Goal: Task Accomplishment & Management: Use online tool/utility

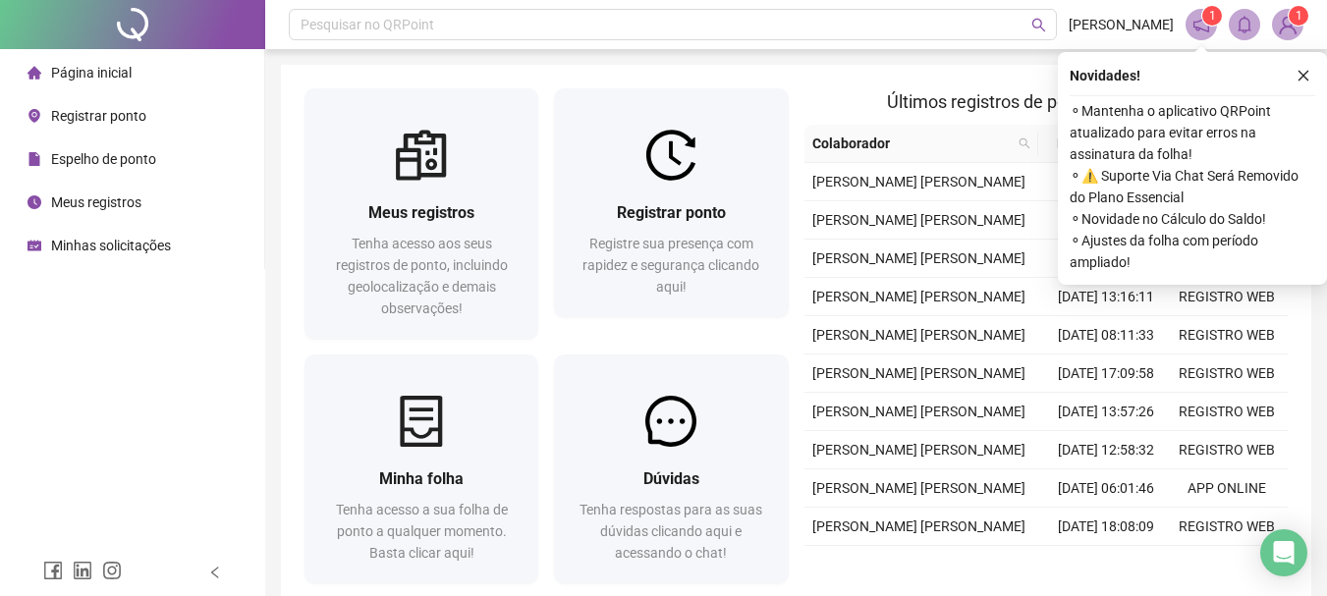
scroll to position [103, 0]
click at [1300, 78] on icon "close" at bounding box center [1304, 76] width 14 height 14
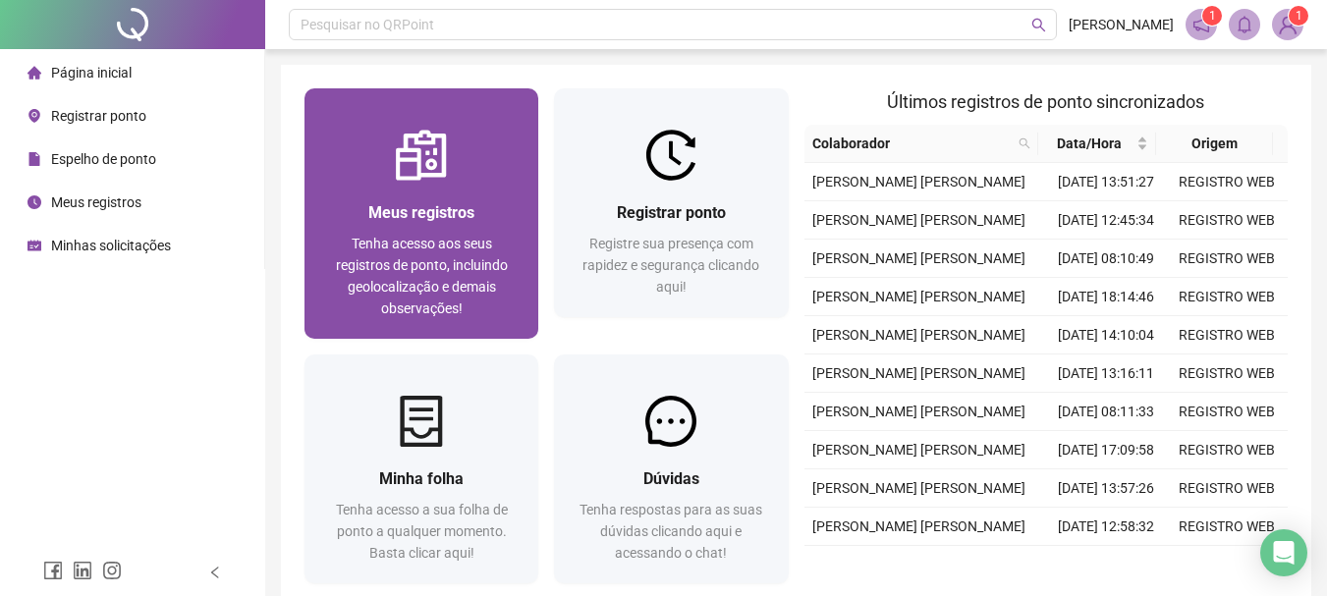
click at [390, 174] on div at bounding box center [422, 155] width 234 height 51
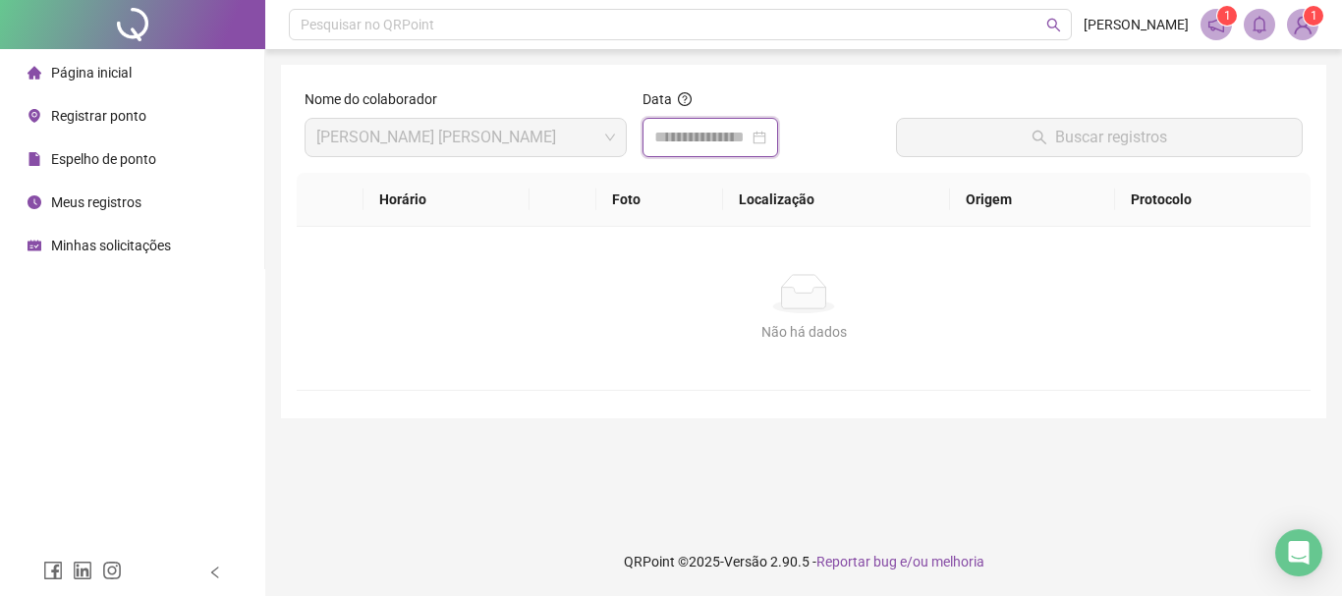
click at [682, 136] on input at bounding box center [701, 138] width 94 height 24
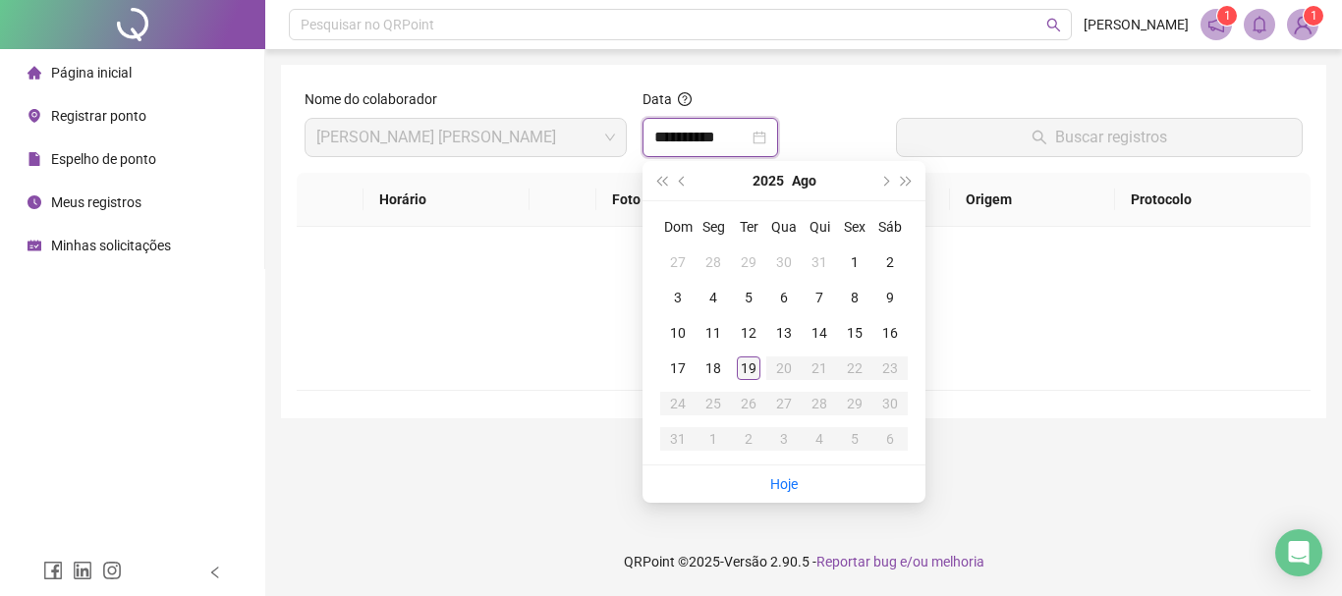
type input "**********"
click at [748, 365] on div "19" at bounding box center [749, 369] width 24 height 24
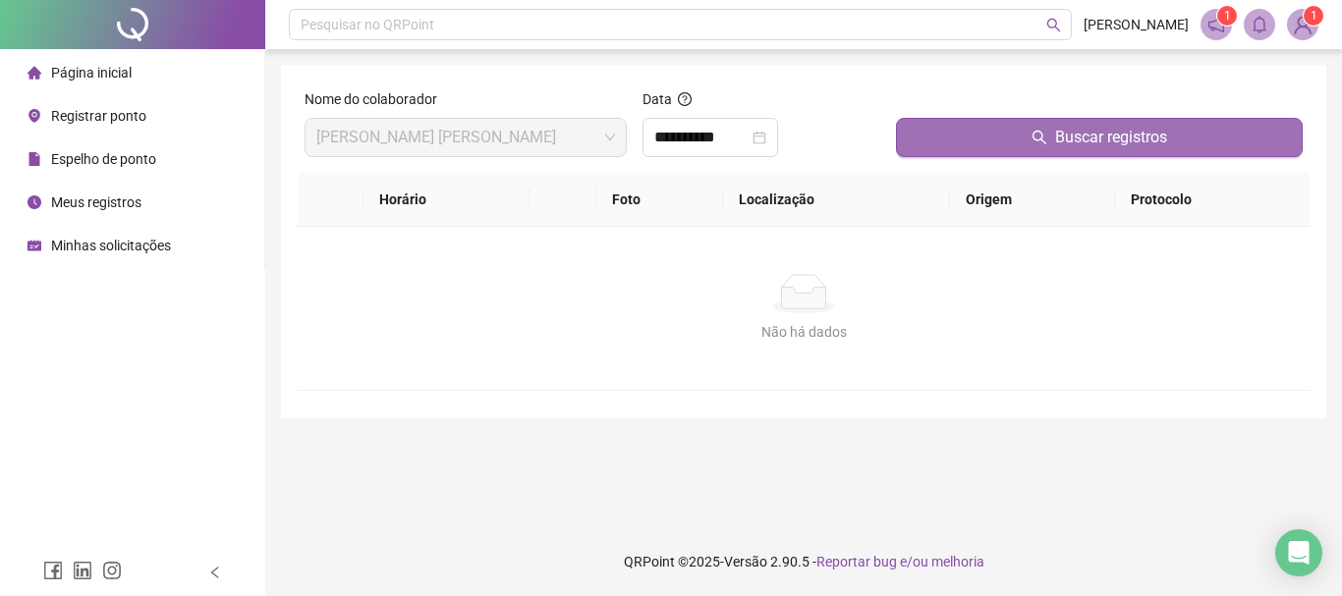
click at [1029, 135] on button "Buscar registros" at bounding box center [1099, 137] width 407 height 39
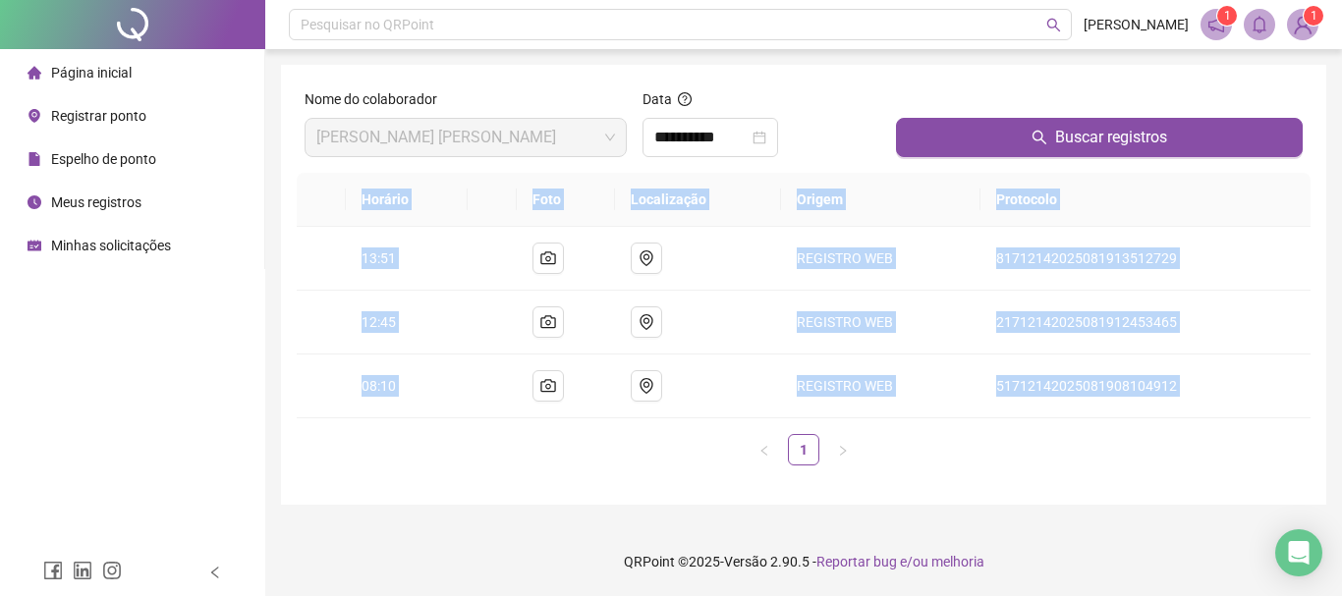
drag, startPoint x: 510, startPoint y: 430, endPoint x: 298, endPoint y: 268, distance: 267.1
click at [297, 274] on div "Horário Foto Localização Origem Protocolo 13:51 REGISTRO WEB 817121420250819135…" at bounding box center [804, 319] width 1014 height 293
click at [326, 255] on td at bounding box center [321, 259] width 49 height 64
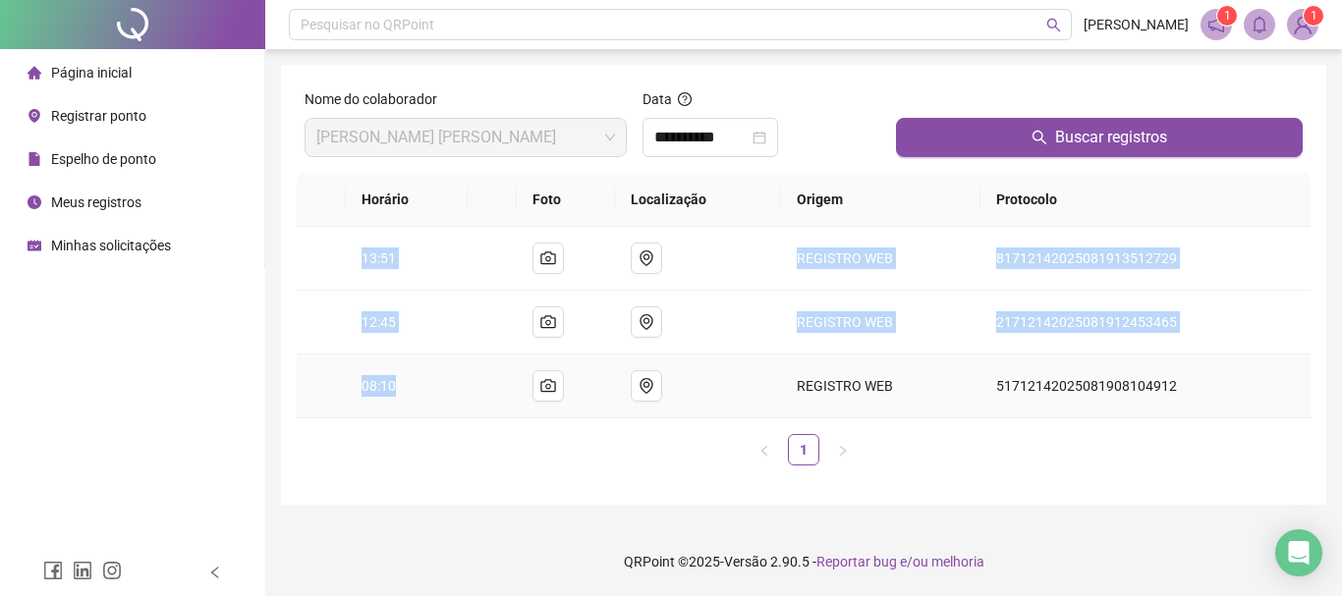
drag, startPoint x: 339, startPoint y: 232, endPoint x: 431, endPoint y: 393, distance: 185.7
click at [431, 393] on tbody "13:51 REGISTRO WEB 81712142025081913512729 12:45 REGISTRO WEB 21712142025081912…" at bounding box center [804, 323] width 1014 height 192
copy tbody "13:51 REGISTRO WEB 81712142025081913512729 12:45 REGISTRO WEB 21712142025081912…"
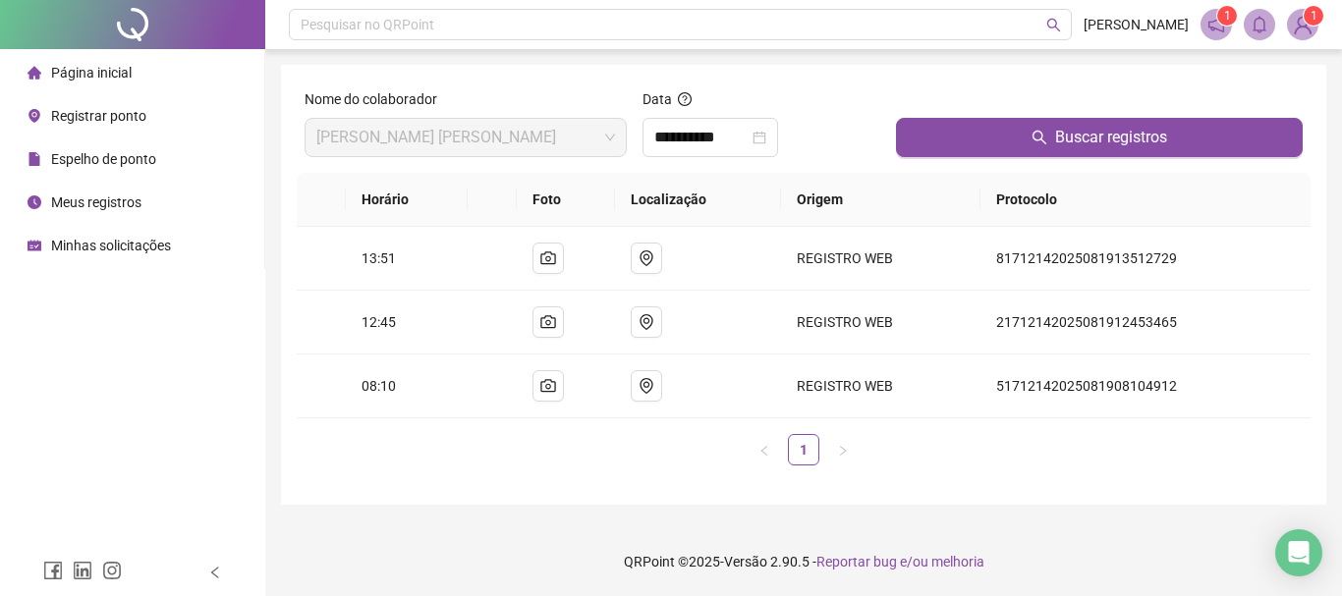
click at [119, 82] on div "Página inicial" at bounding box center [80, 72] width 104 height 39
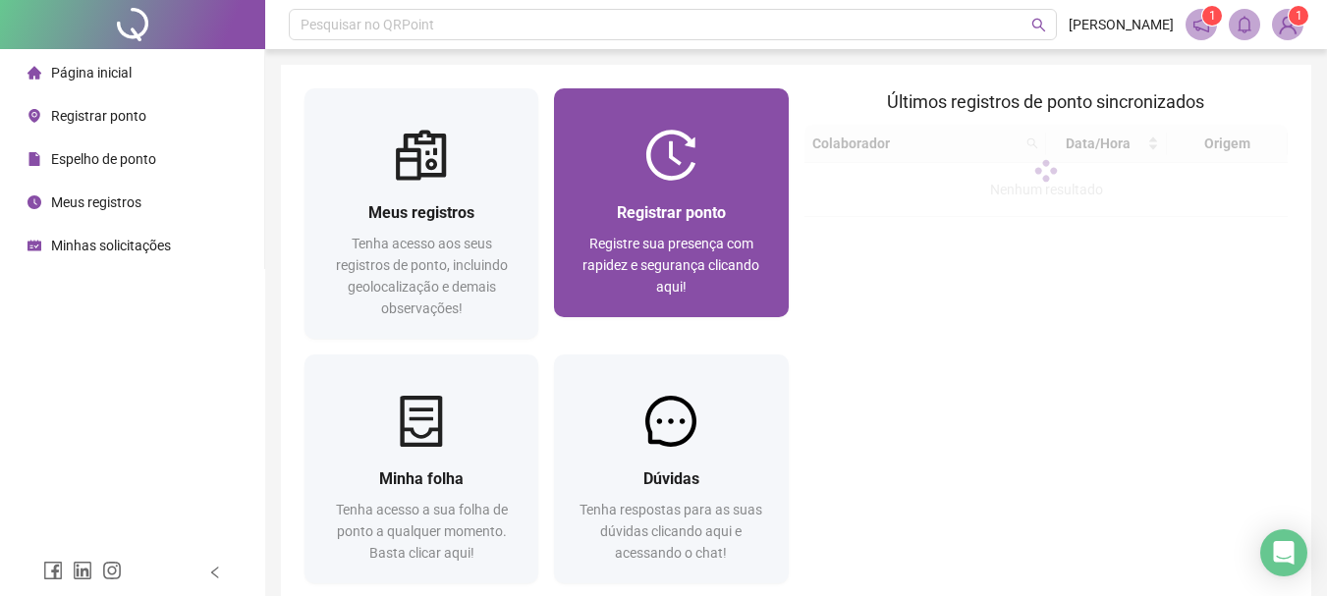
click at [661, 209] on span "Registrar ponto" at bounding box center [671, 212] width 109 height 19
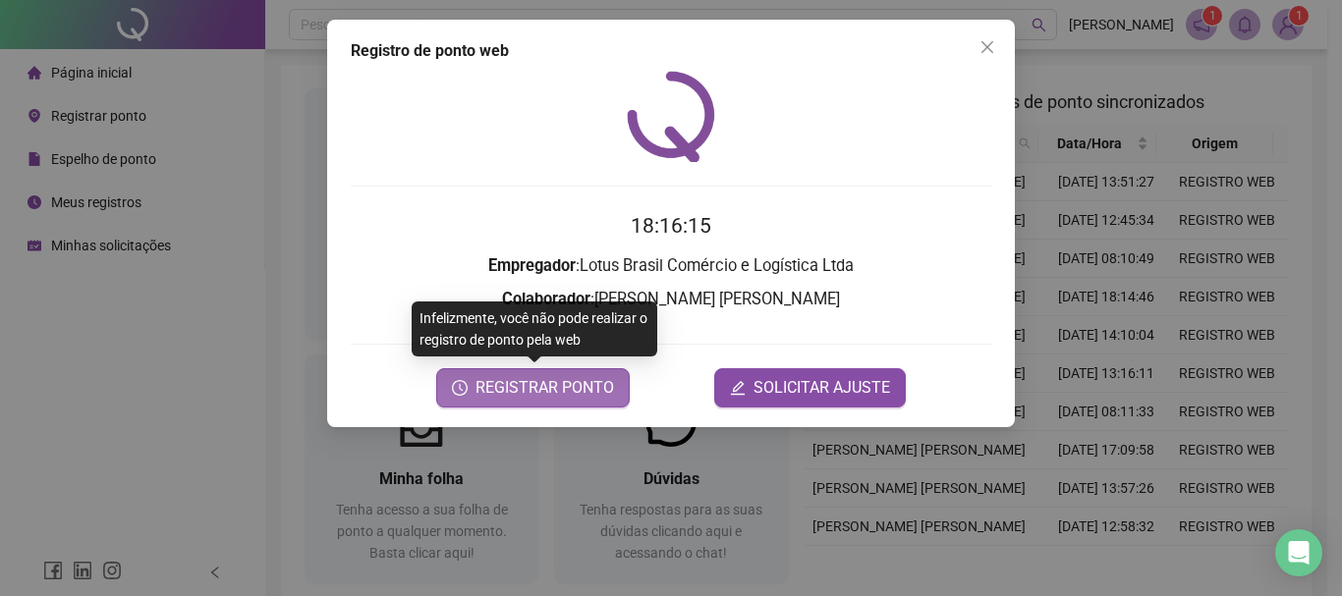
click at [533, 394] on span "REGISTRAR PONTO" at bounding box center [545, 388] width 139 height 24
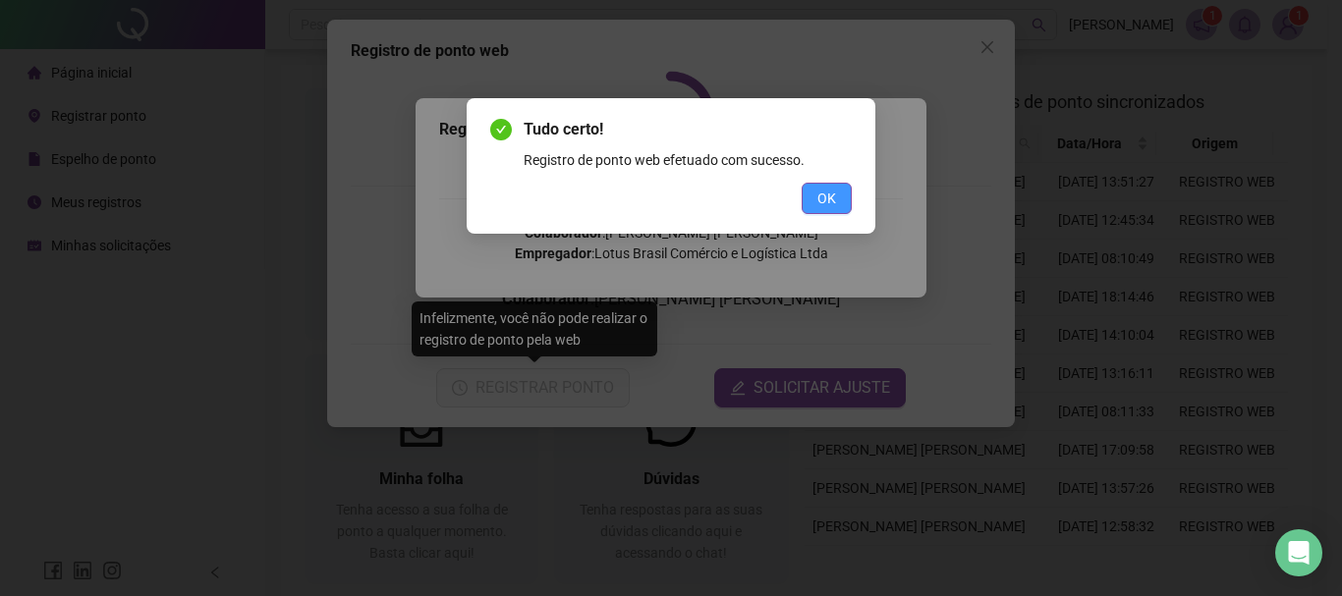
click at [818, 197] on span "OK" at bounding box center [826, 199] width 19 height 22
